Goal: Check status: Check status

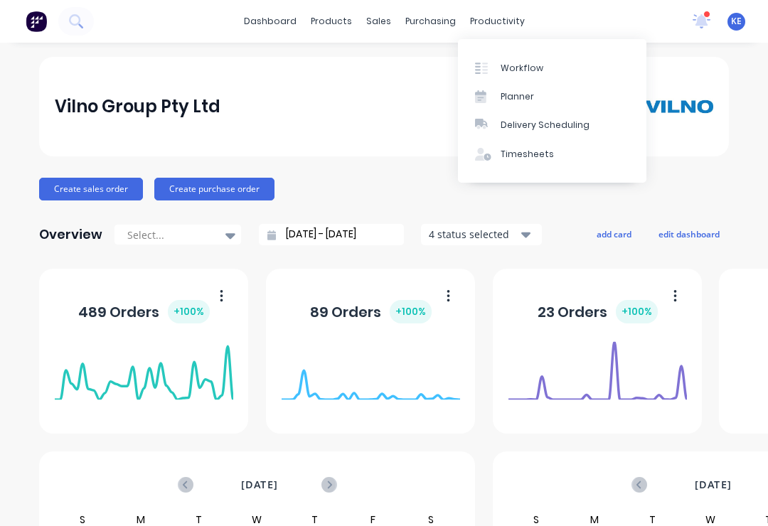
click at [538, 90] on link "Planner" at bounding box center [552, 96] width 188 height 28
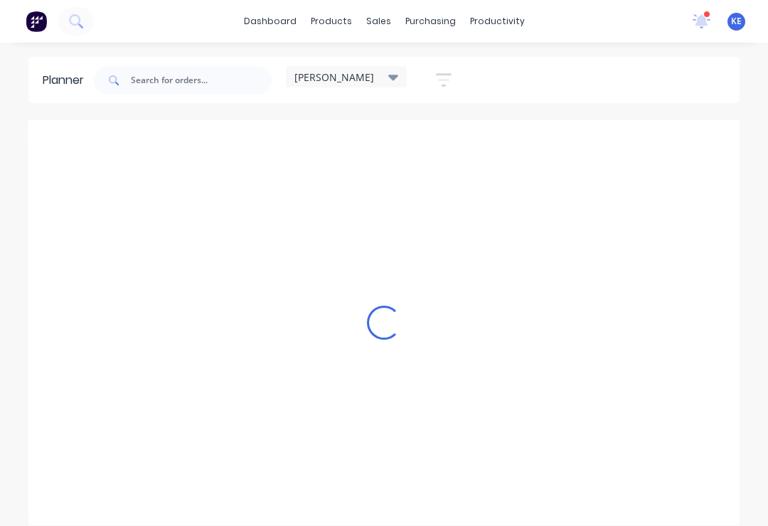
scroll to position [0, 1]
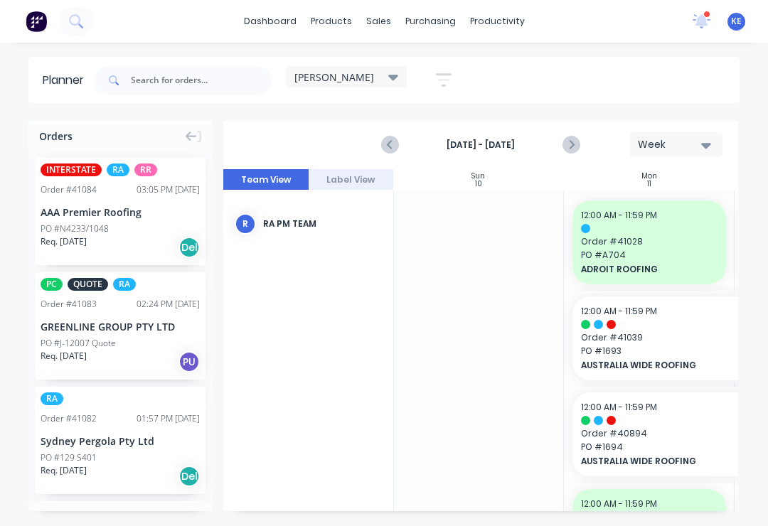
click at [360, 72] on div "[PERSON_NAME]" at bounding box center [346, 76] width 104 height 13
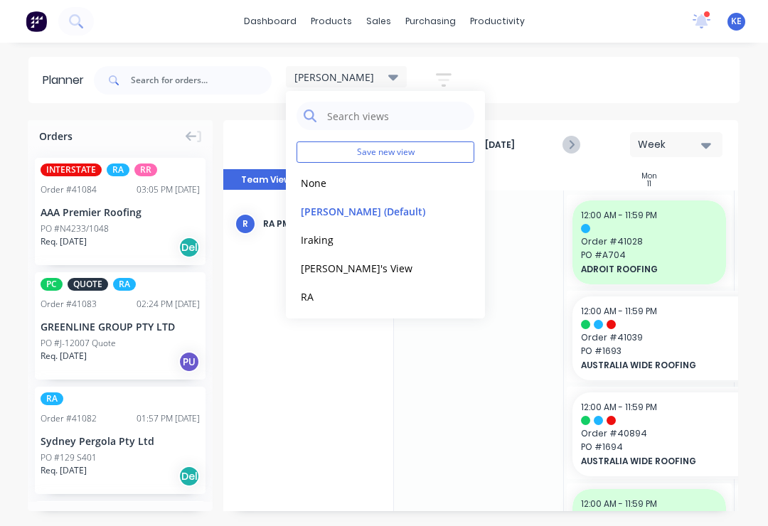
click at [322, 298] on button "RA" at bounding box center [371, 296] width 151 height 16
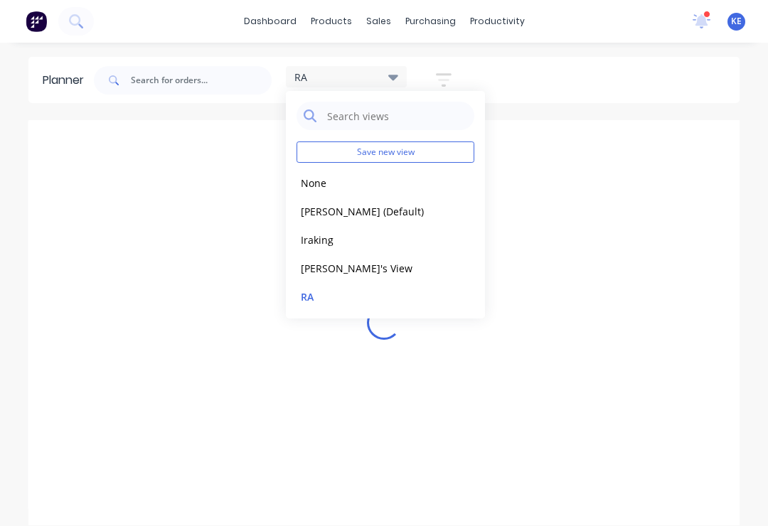
scroll to position [0, 1138]
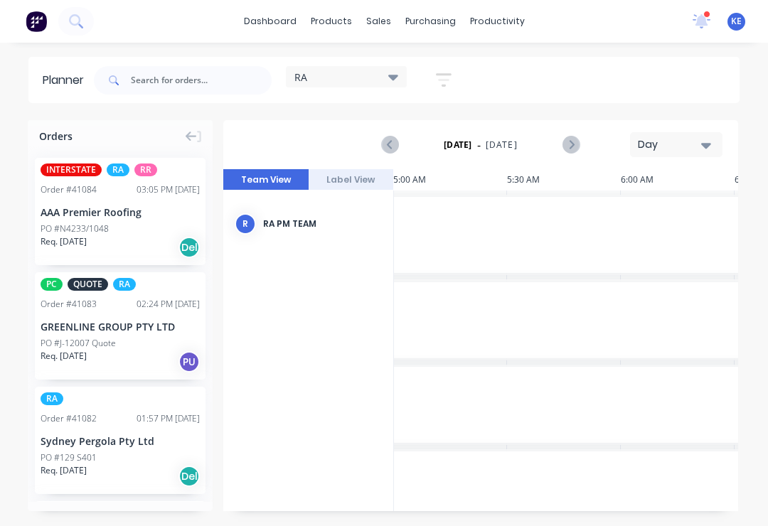
click at [677, 143] on div "Day" at bounding box center [670, 144] width 65 height 15
click at [643, 213] on div "Week" at bounding box center [650, 211] width 141 height 28
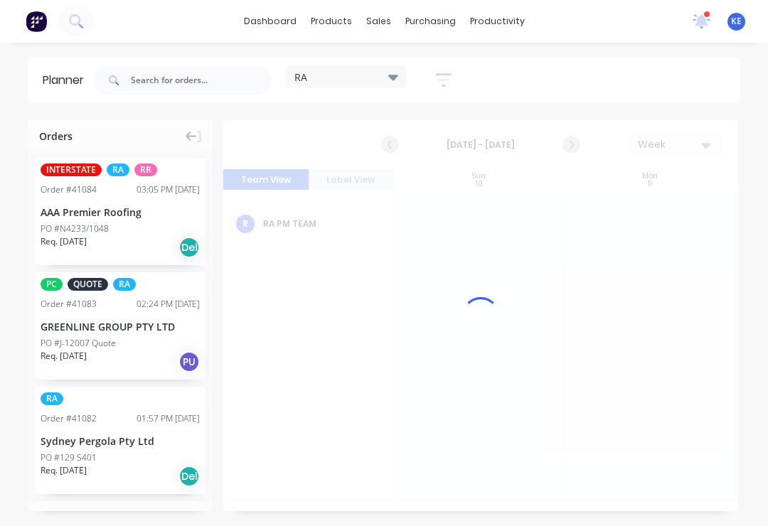
scroll to position [0, 1]
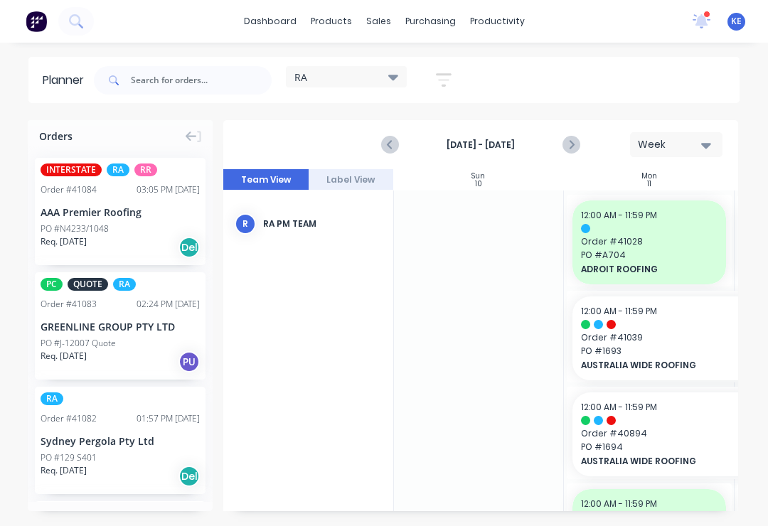
click at [684, 142] on div "Week" at bounding box center [670, 144] width 65 height 15
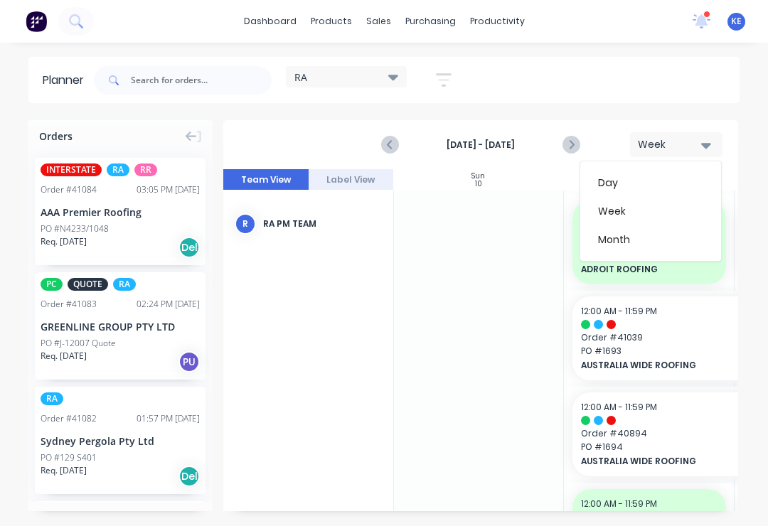
click at [630, 208] on div "Week" at bounding box center [650, 211] width 141 height 28
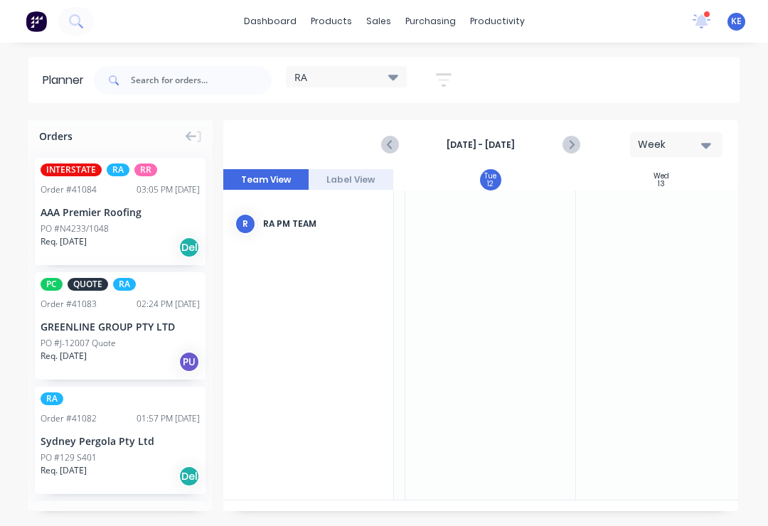
scroll to position [0, 342]
click at [198, 134] on icon at bounding box center [198, 136] width 5 height 13
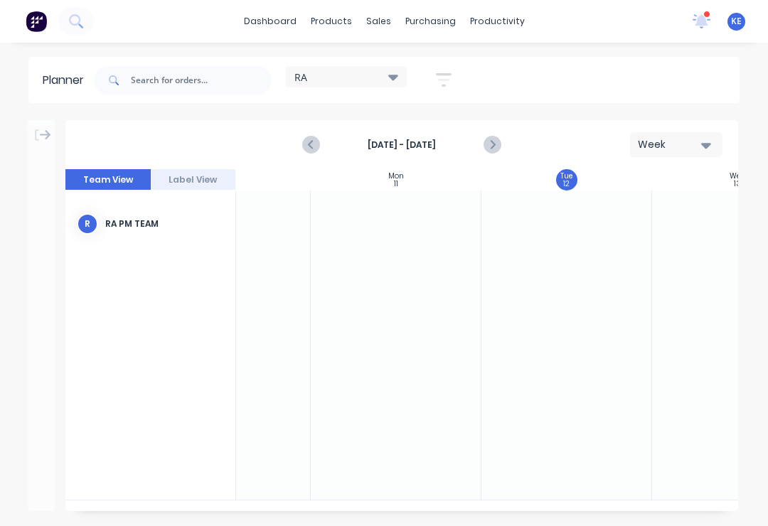
scroll to position [0, 0]
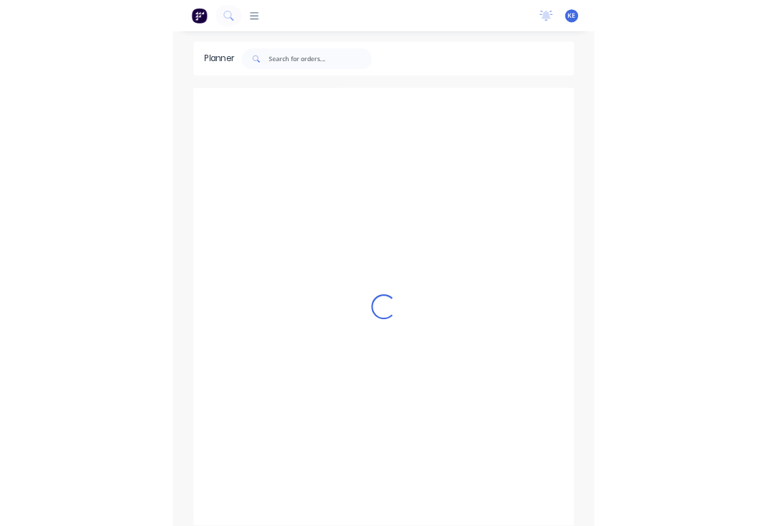
scroll to position [0, 1]
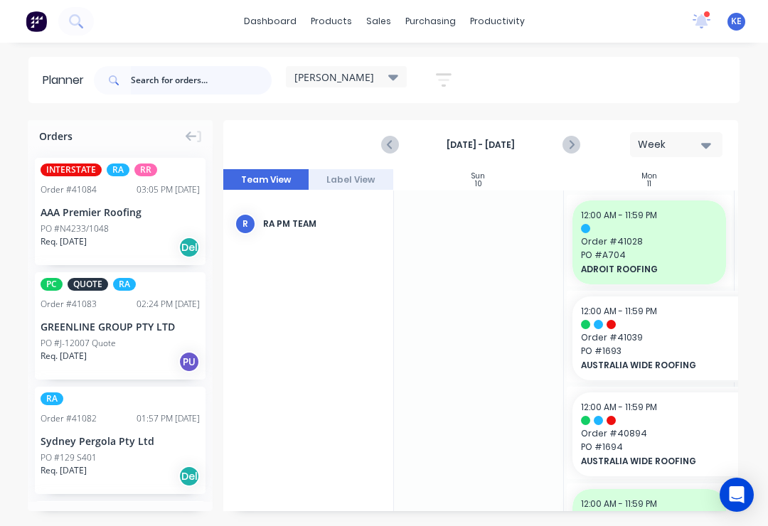
click at [177, 75] on input "text" at bounding box center [201, 80] width 141 height 28
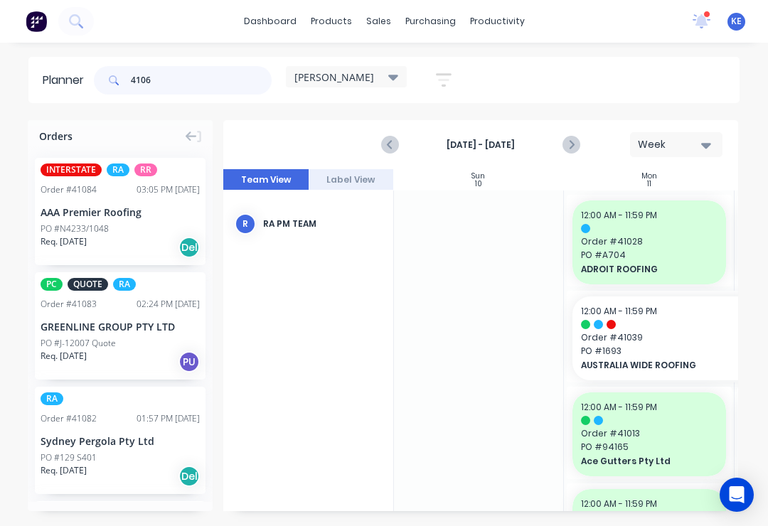
type input "41064"
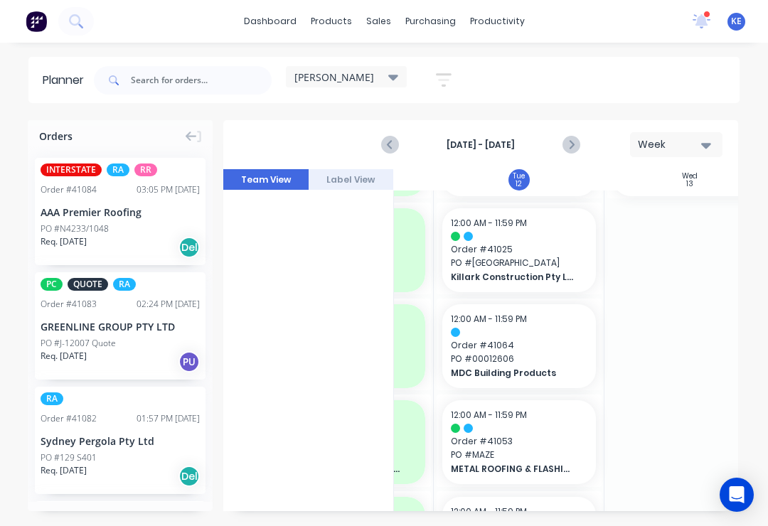
scroll to position [498, 303]
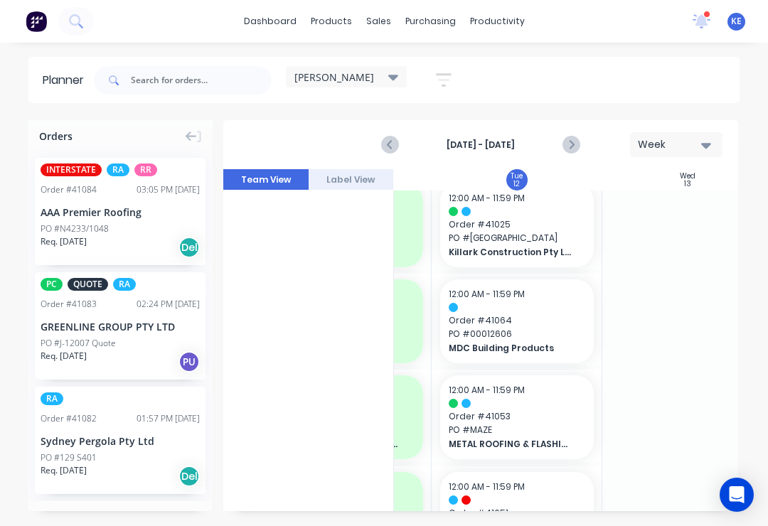
click at [515, 296] on span "12:00 AM - 11:59 PM" at bounding box center [486, 294] width 76 height 12
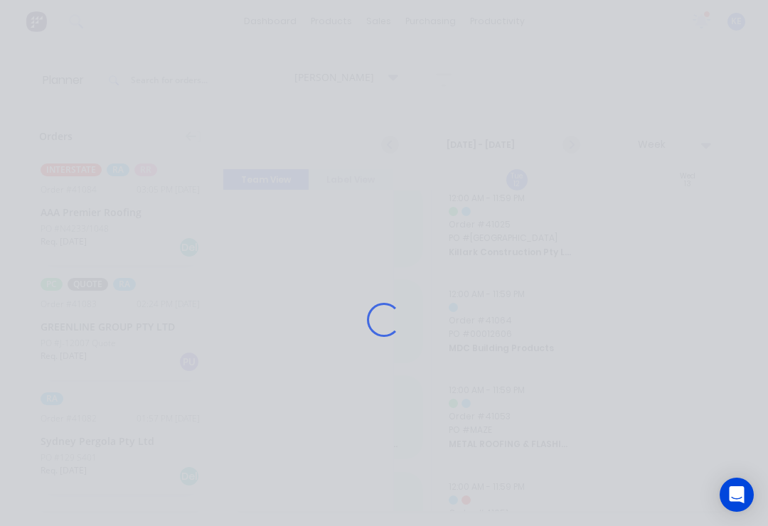
click at [523, 311] on div "Loading..." at bounding box center [383, 320] width 739 height 526
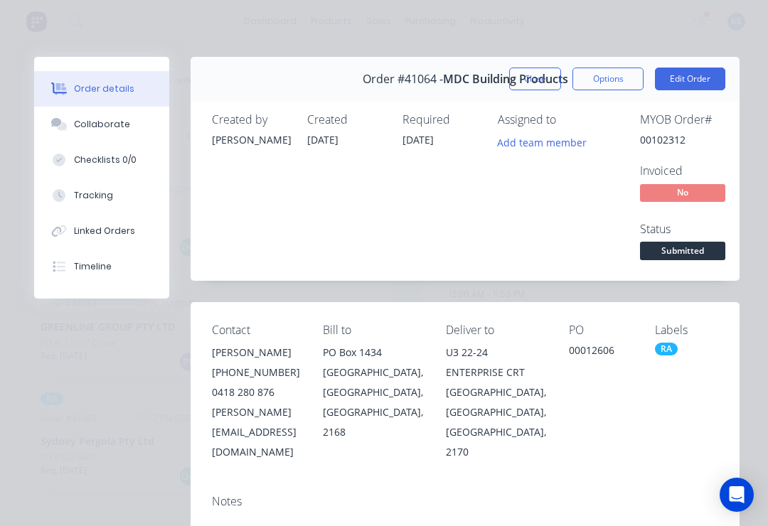
scroll to position [0, 0]
click at [79, 193] on div "Tracking" at bounding box center [93, 195] width 39 height 13
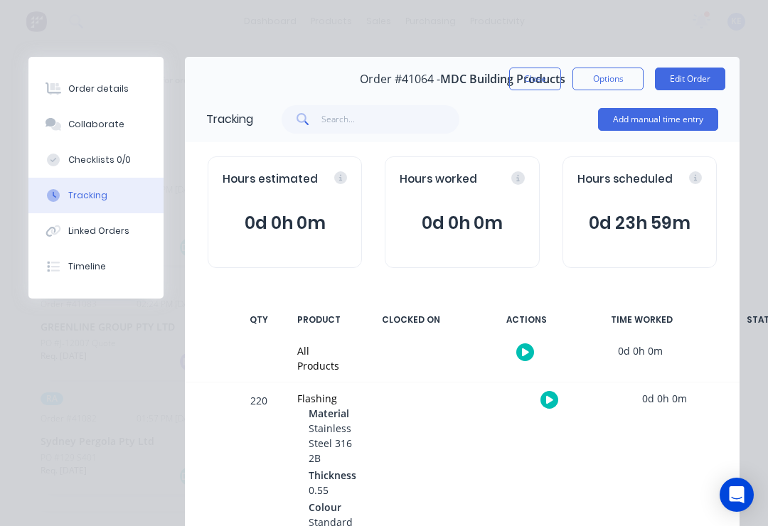
click at [524, 80] on button "Close" at bounding box center [535, 79] width 52 height 23
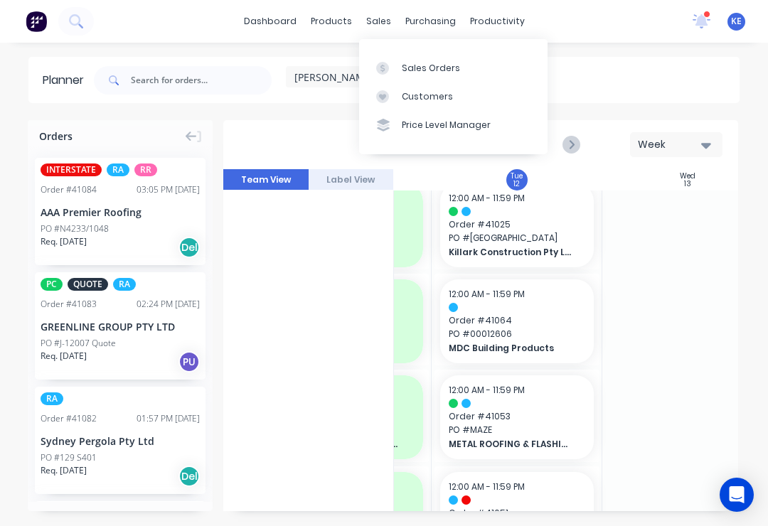
click at [575, 54] on div "dashboard products sales purchasing productivity dashboard products Product Cat…" at bounding box center [384, 263] width 768 height 526
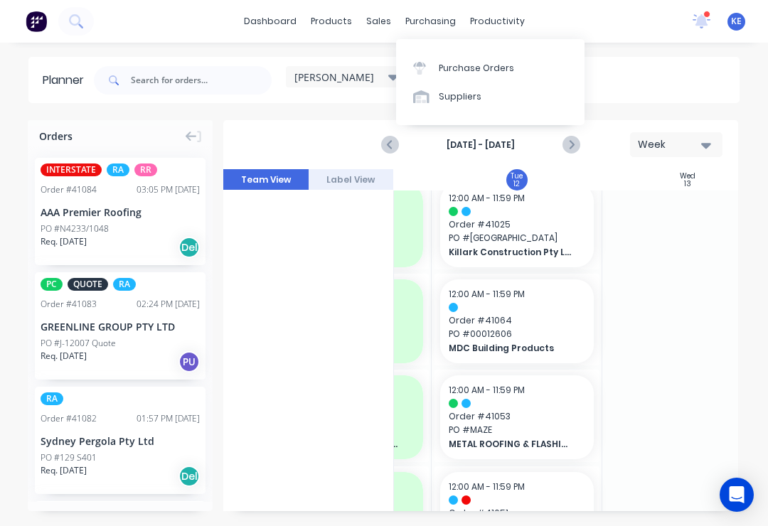
click at [557, 11] on div "dashboard products sales purchasing productivity dashboard products Product Cat…" at bounding box center [384, 21] width 768 height 43
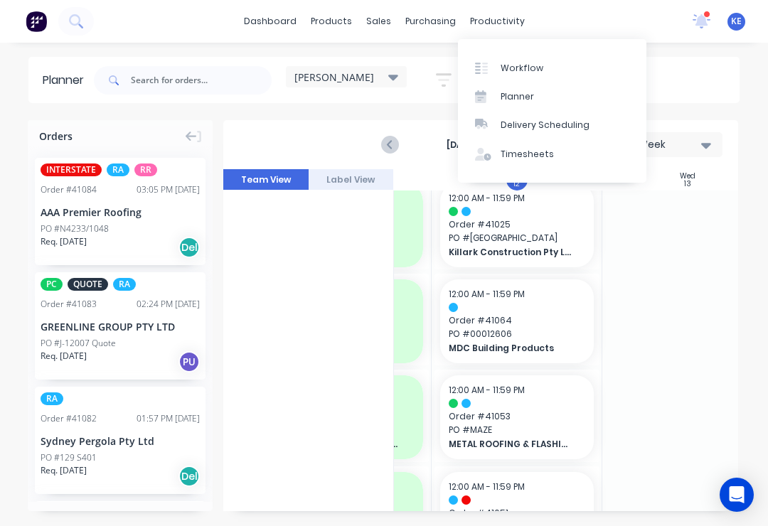
click at [575, 12] on div "dashboard products sales purchasing productivity dashboard products Product Cat…" at bounding box center [384, 21] width 768 height 43
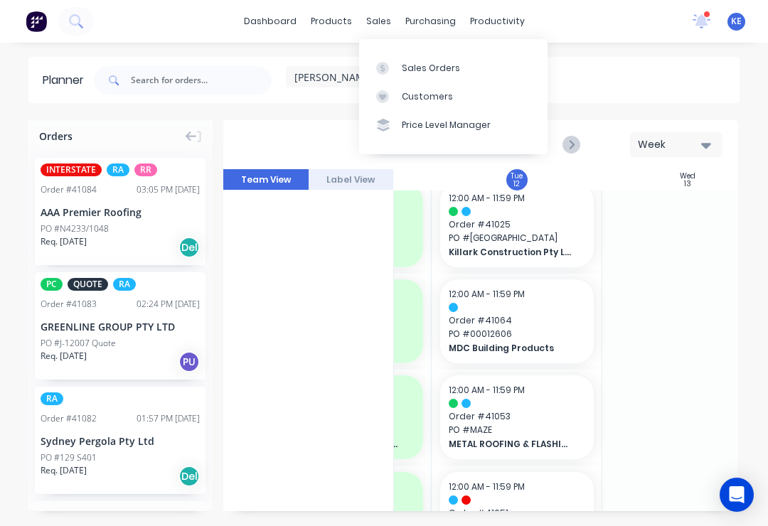
click at [458, 63] on link "Sales Orders" at bounding box center [453, 67] width 188 height 28
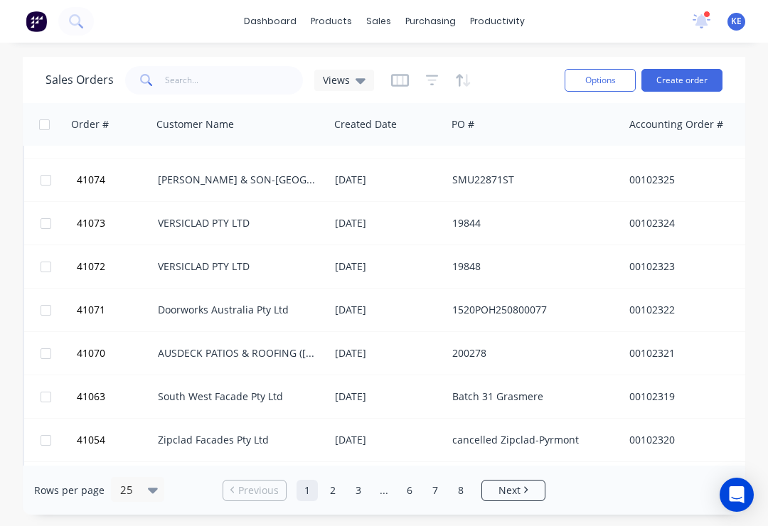
scroll to position [404, -1]
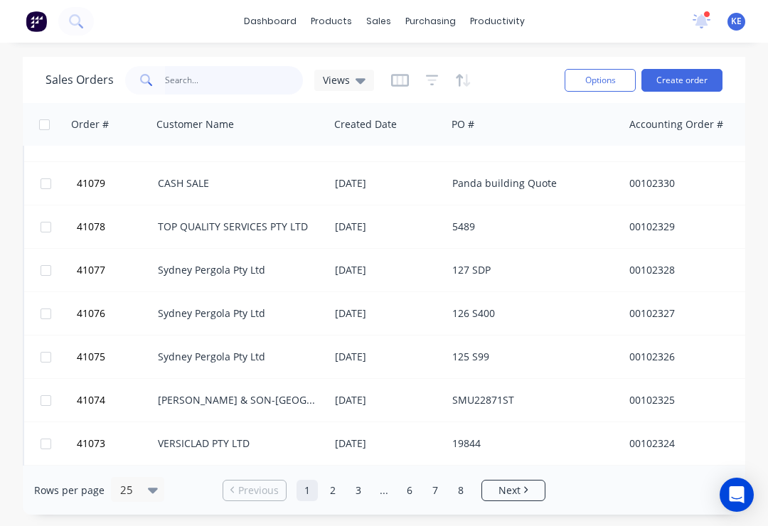
click at [222, 80] on input "text" at bounding box center [234, 80] width 139 height 28
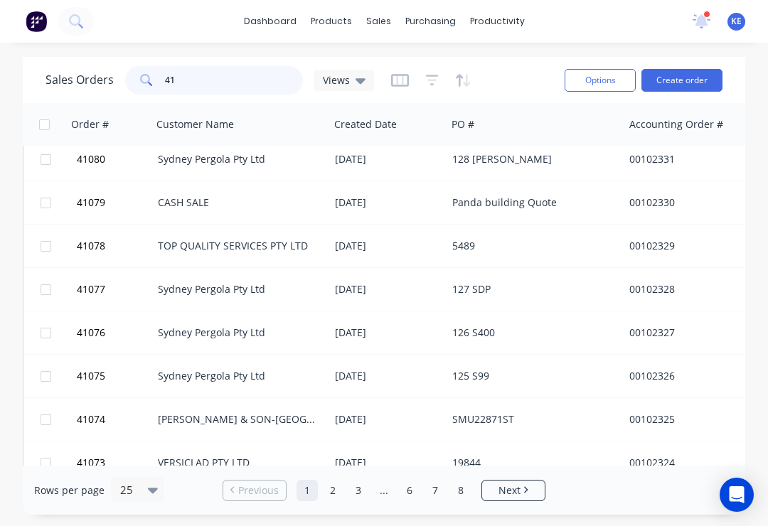
scroll to position [0, 0]
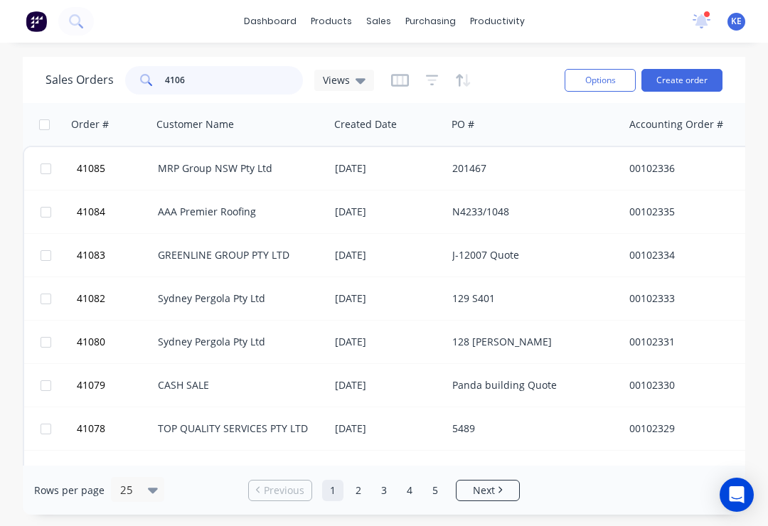
type input "41064"
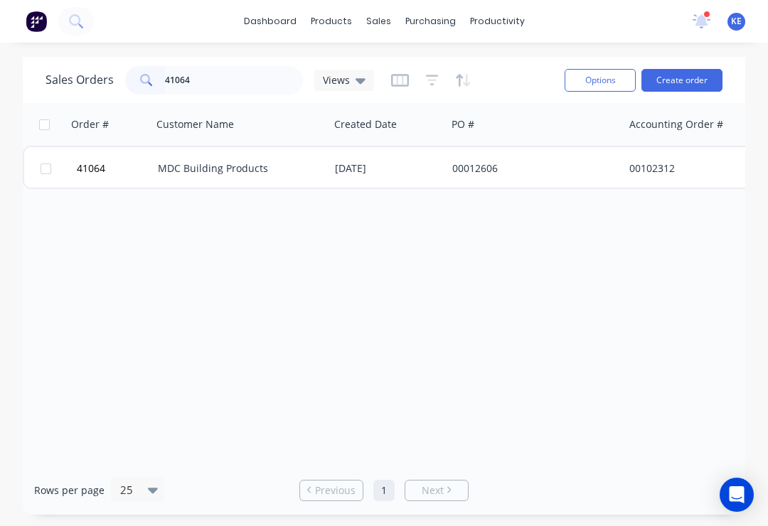
click at [94, 163] on span "41064" at bounding box center [91, 168] width 28 height 14
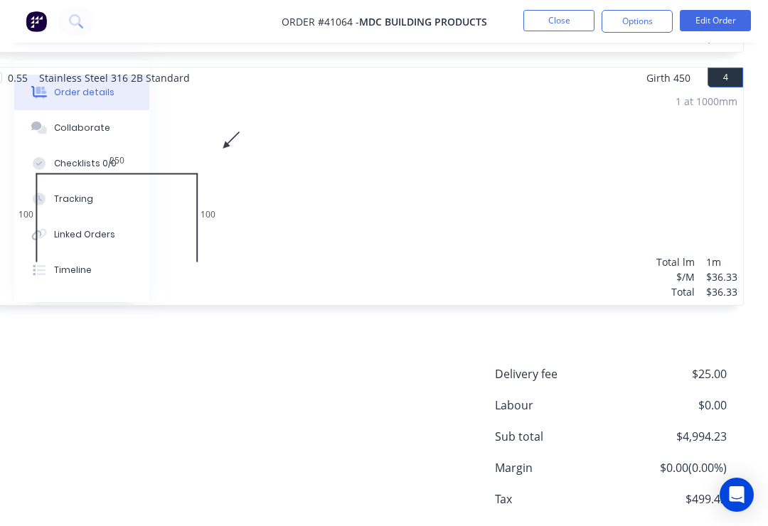
scroll to position [1267, 209]
